Goal: Transaction & Acquisition: Purchase product/service

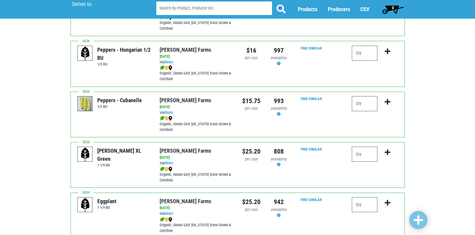
scroll to position [873, 0]
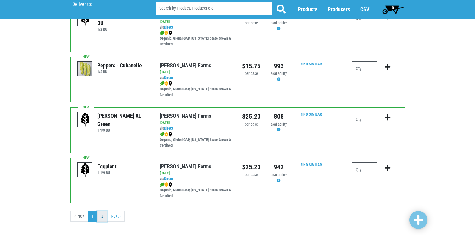
click at [98, 215] on link "2" at bounding box center [102, 216] width 10 height 11
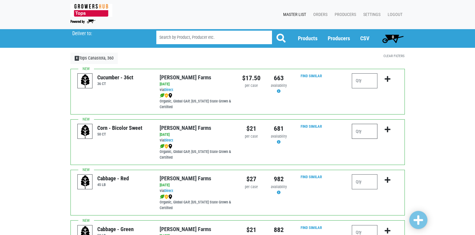
click at [359, 133] on input "number" at bounding box center [365, 131] width 26 height 15
type input "16"
click at [386, 128] on icon "submit" at bounding box center [387, 129] width 6 height 7
click at [394, 39] on span "1" at bounding box center [393, 37] width 2 height 5
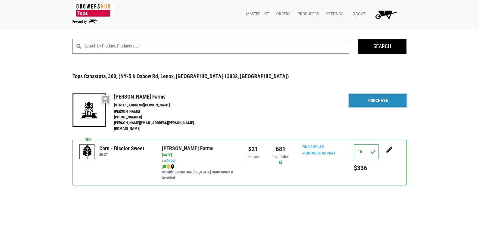
click at [377, 95] on link "Purchase" at bounding box center [378, 101] width 57 height 13
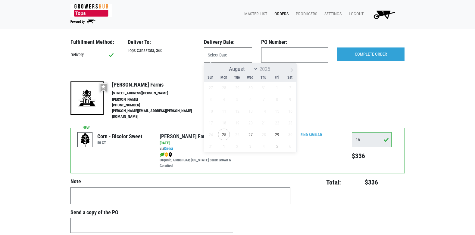
click at [240, 54] on input "text" at bounding box center [228, 55] width 48 height 15
click at [248, 137] on span "27" at bounding box center [250, 135] width 12 height 12
type input "[DATE]"
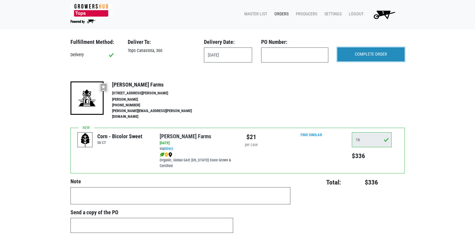
click at [369, 55] on input "COMPLETE ORDER" at bounding box center [370, 55] width 67 height 14
